Goal: Navigation & Orientation: Go to known website

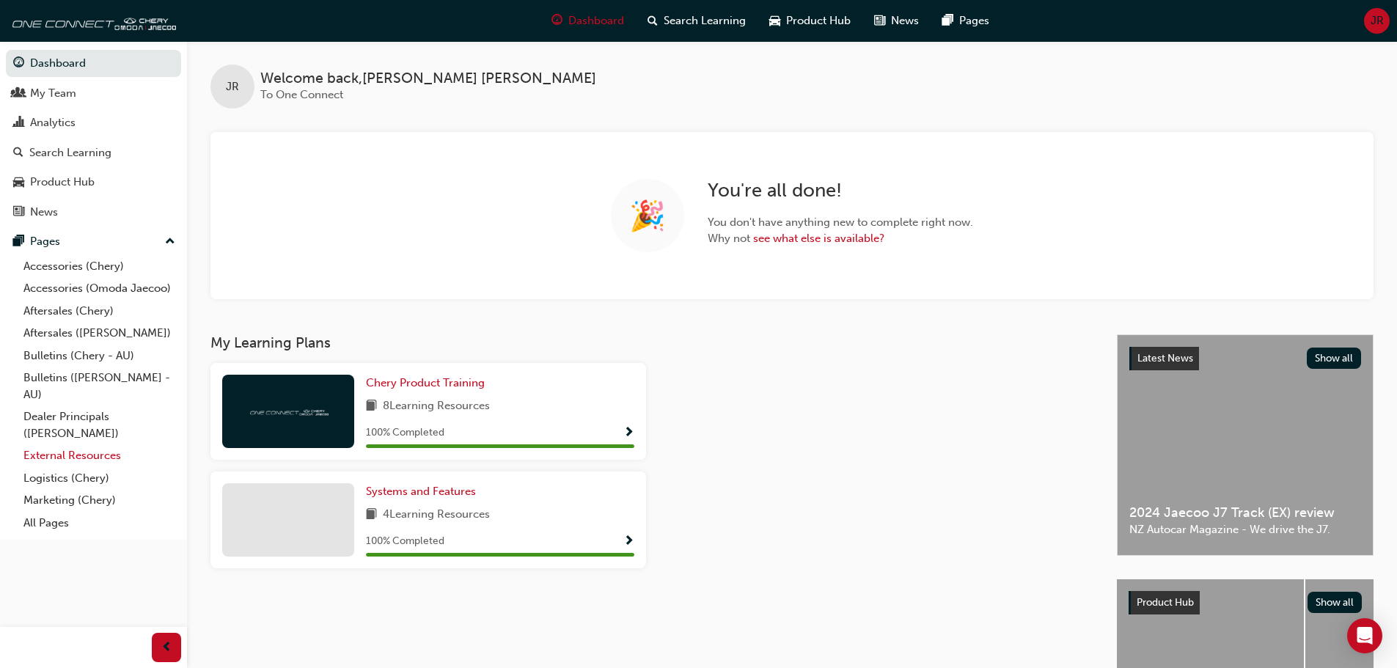
click at [87, 458] on link "External Resources" at bounding box center [99, 455] width 163 height 23
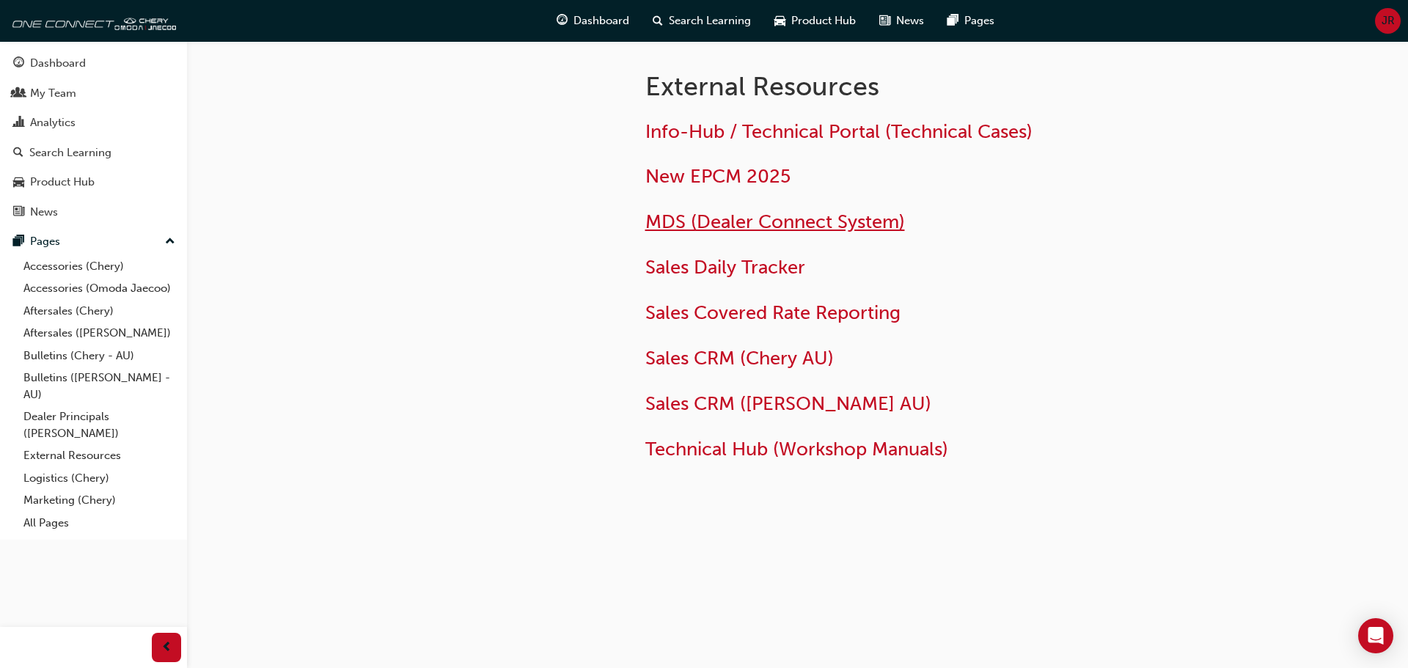
click at [765, 220] on span "MDS (Dealer Connect System)" at bounding box center [775, 221] width 260 height 23
click at [92, 62] on div "Dashboard" at bounding box center [93, 63] width 161 height 18
